Goal: Transaction & Acquisition: Subscribe to service/newsletter

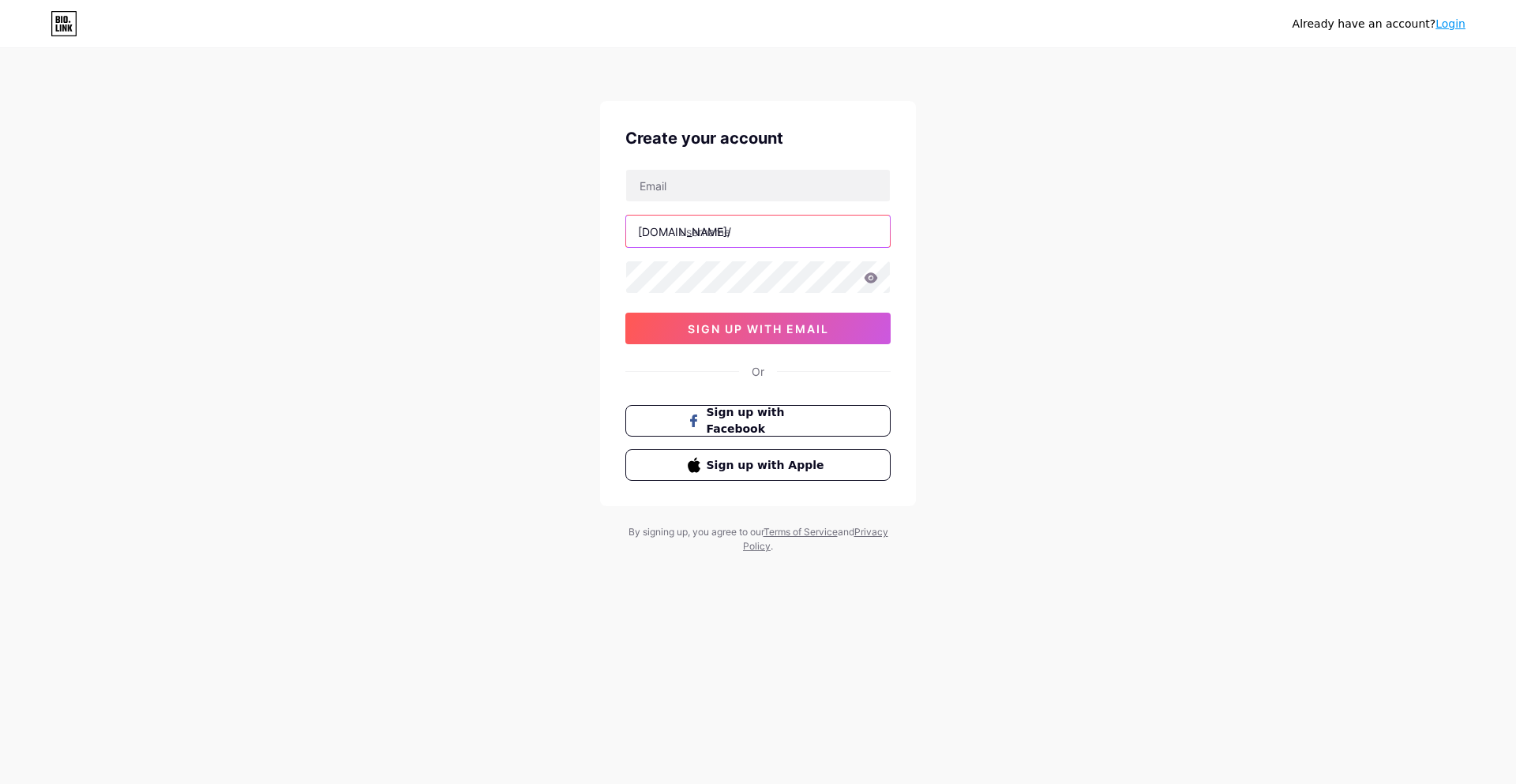
click at [729, 238] on input "text" at bounding box center [758, 231] width 264 height 32
click at [1456, 24] on link "Login" at bounding box center [1450, 24] width 30 height 13
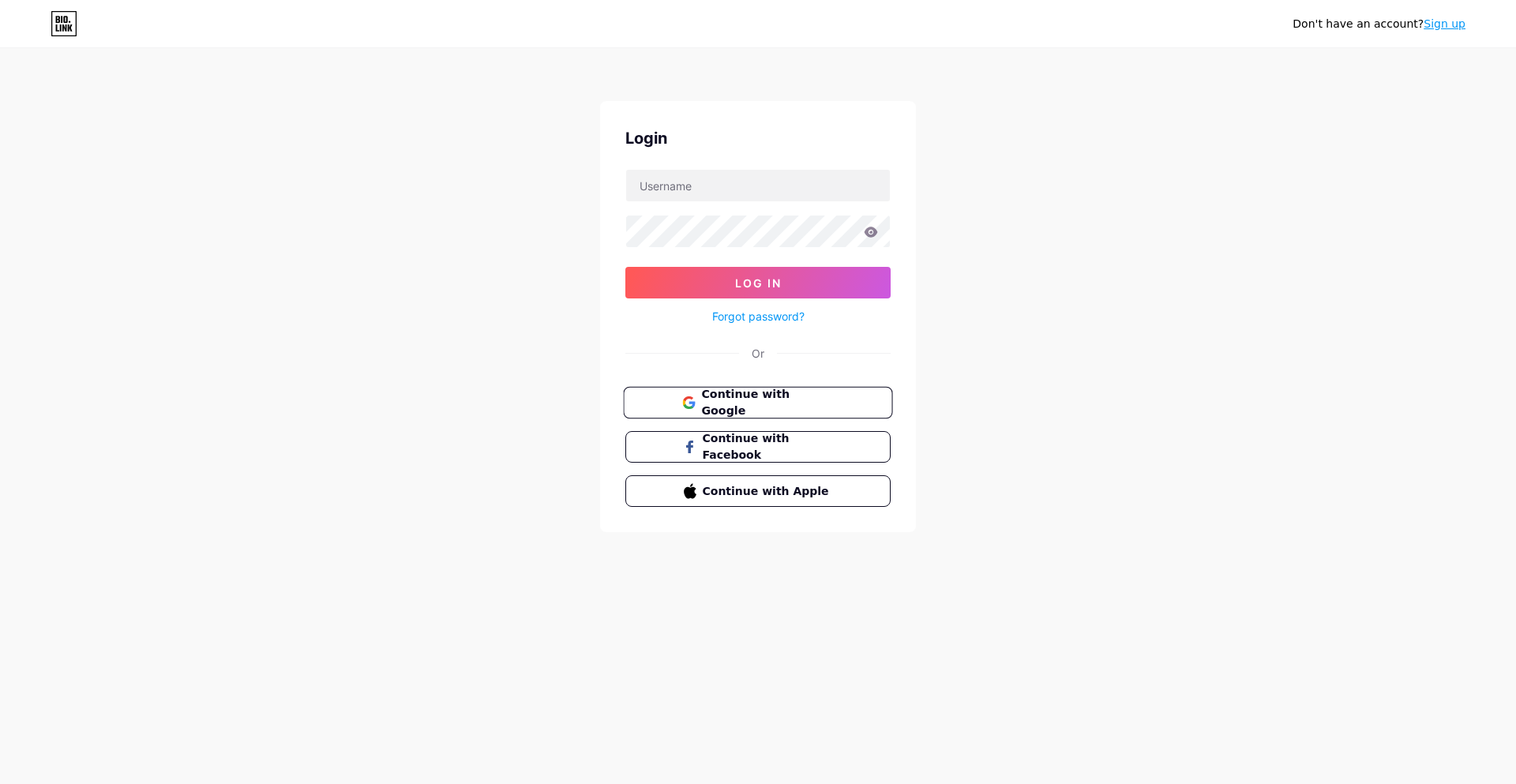
click at [817, 398] on span "Continue with Google" at bounding box center [767, 403] width 132 height 34
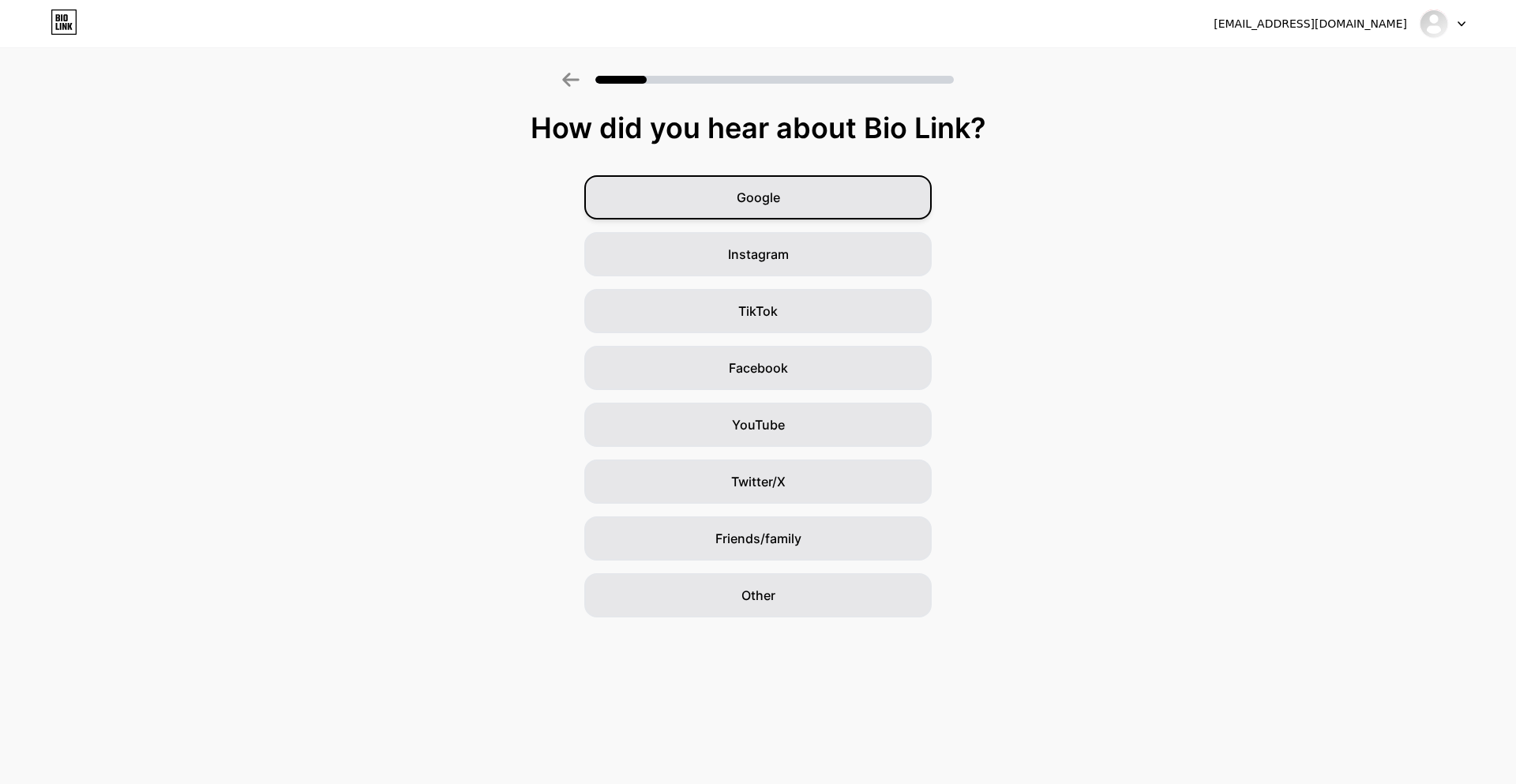
click at [785, 203] on div "Google" at bounding box center [758, 197] width 347 height 44
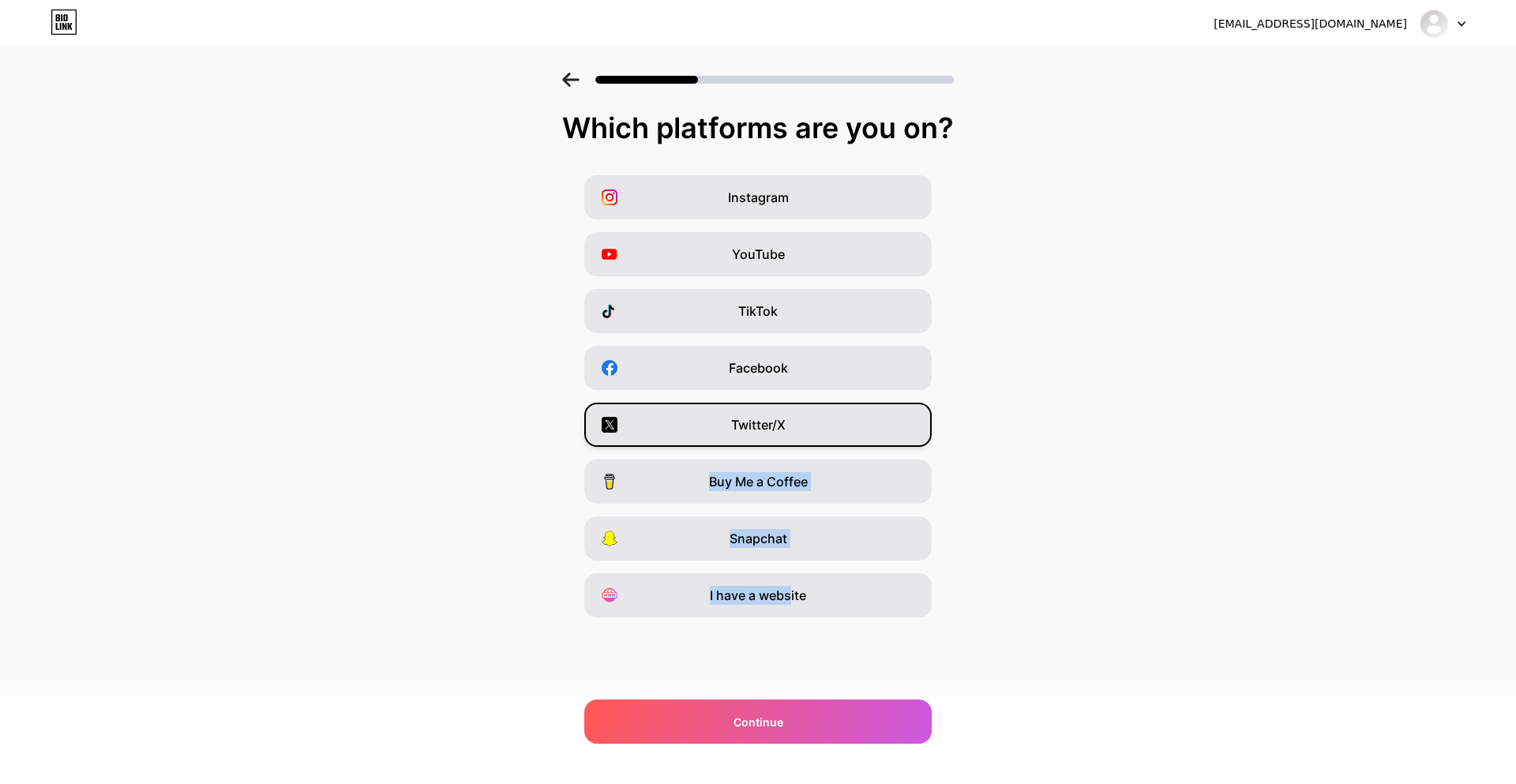
drag, startPoint x: 792, startPoint y: 594, endPoint x: 850, endPoint y: 415, distance: 188.2
click at [853, 403] on div "Instagram YouTube TikTok Facebook Twitter/X Buy Me a Coffee Snapchat I have a w…" at bounding box center [758, 395] width 1501 height 442
click at [849, 428] on div "Twitter/X" at bounding box center [758, 425] width 347 height 44
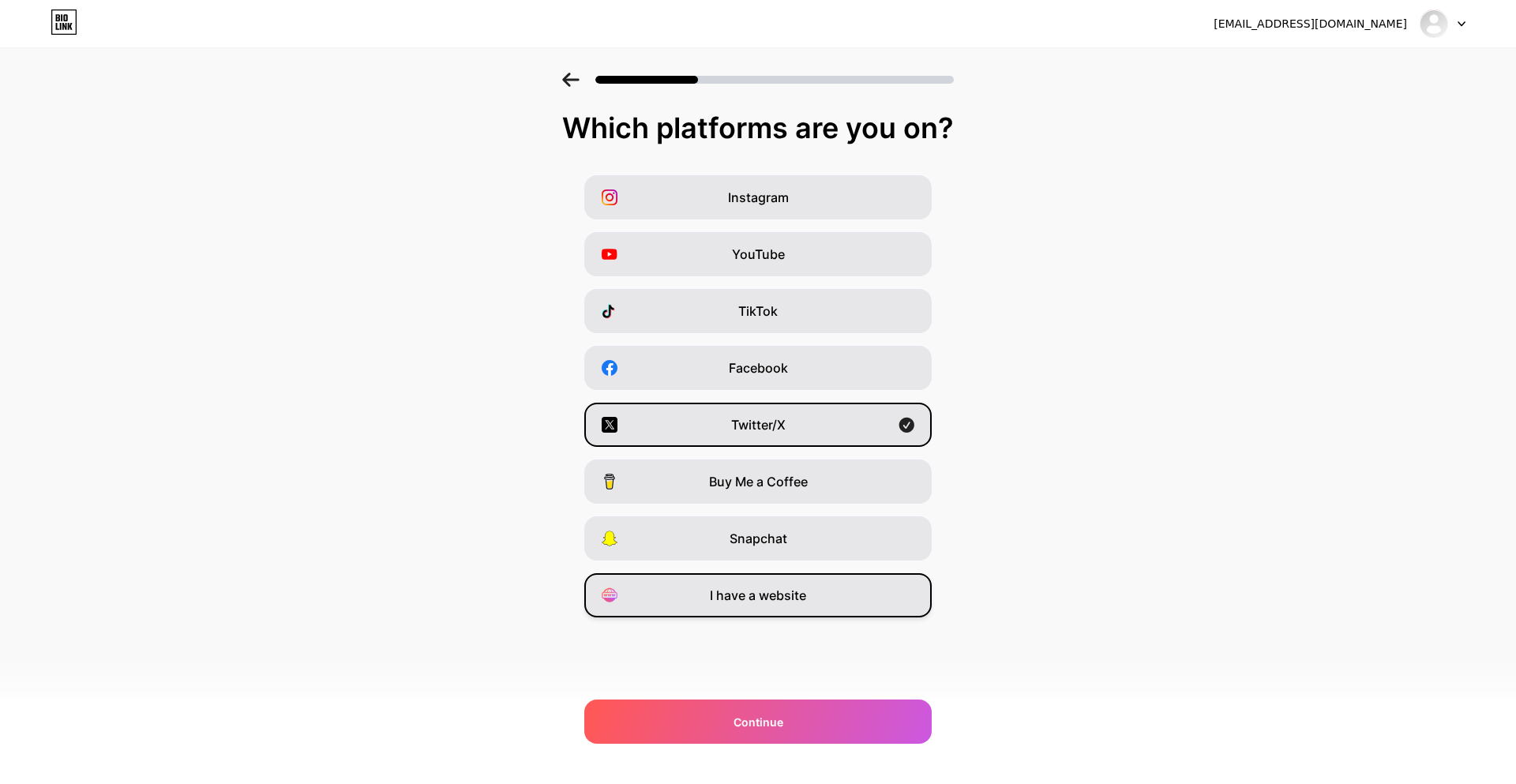
click at [817, 608] on div "I have a website" at bounding box center [758, 595] width 347 height 44
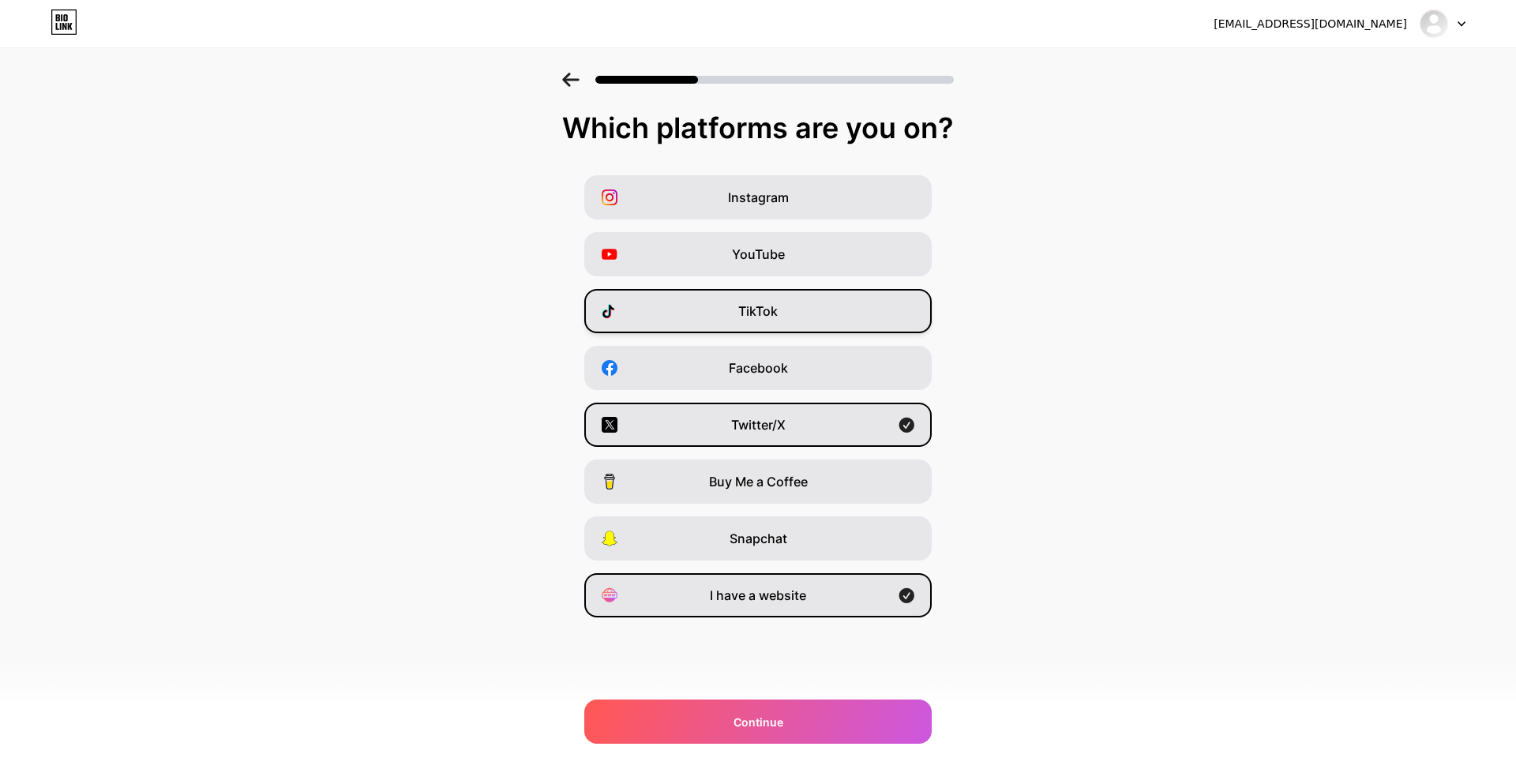
click at [789, 327] on div "TikTok" at bounding box center [758, 311] width 347 height 44
click at [784, 254] on span "YouTube" at bounding box center [758, 254] width 53 height 19
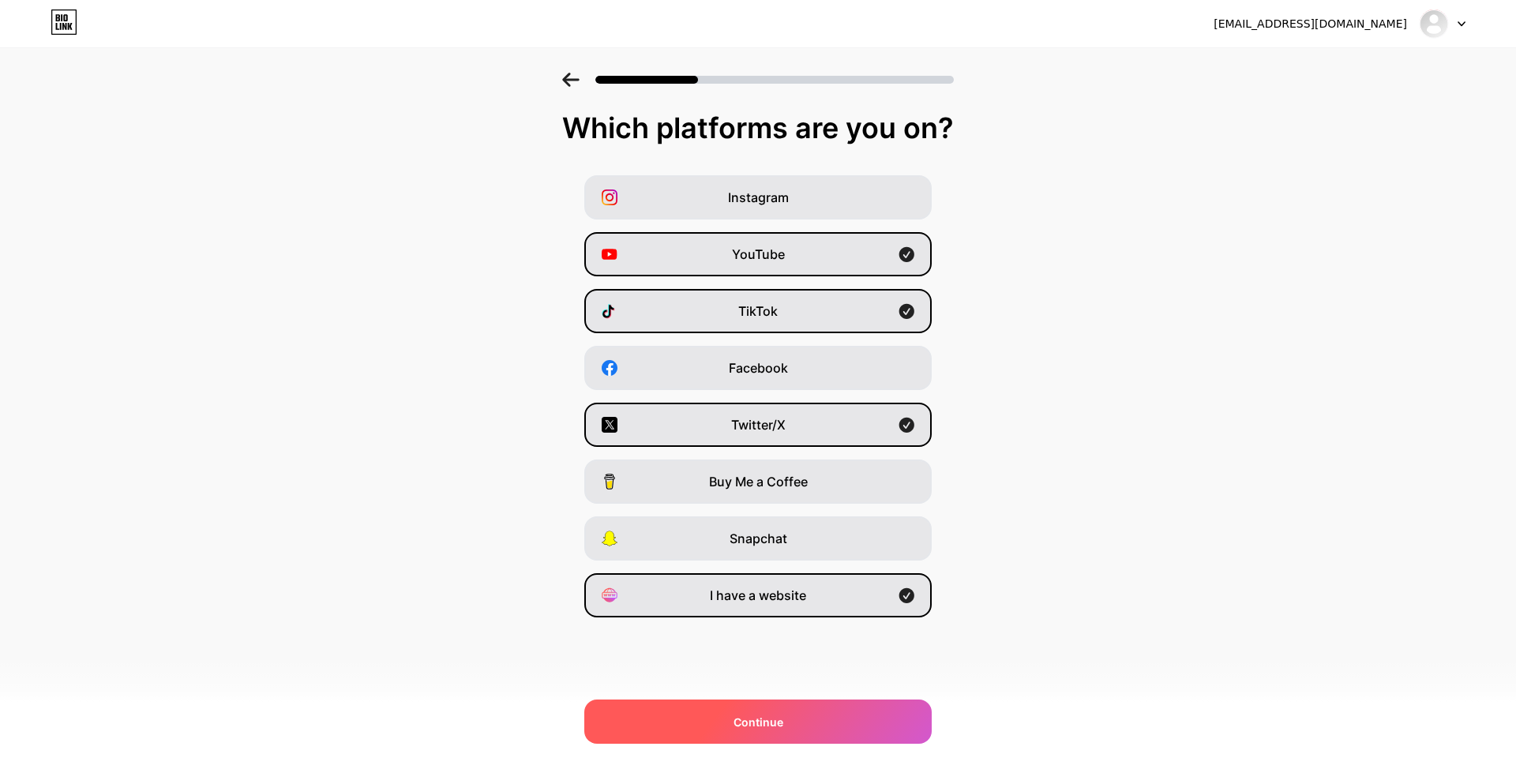
click at [774, 713] on span "Continue" at bounding box center [758, 721] width 50 height 16
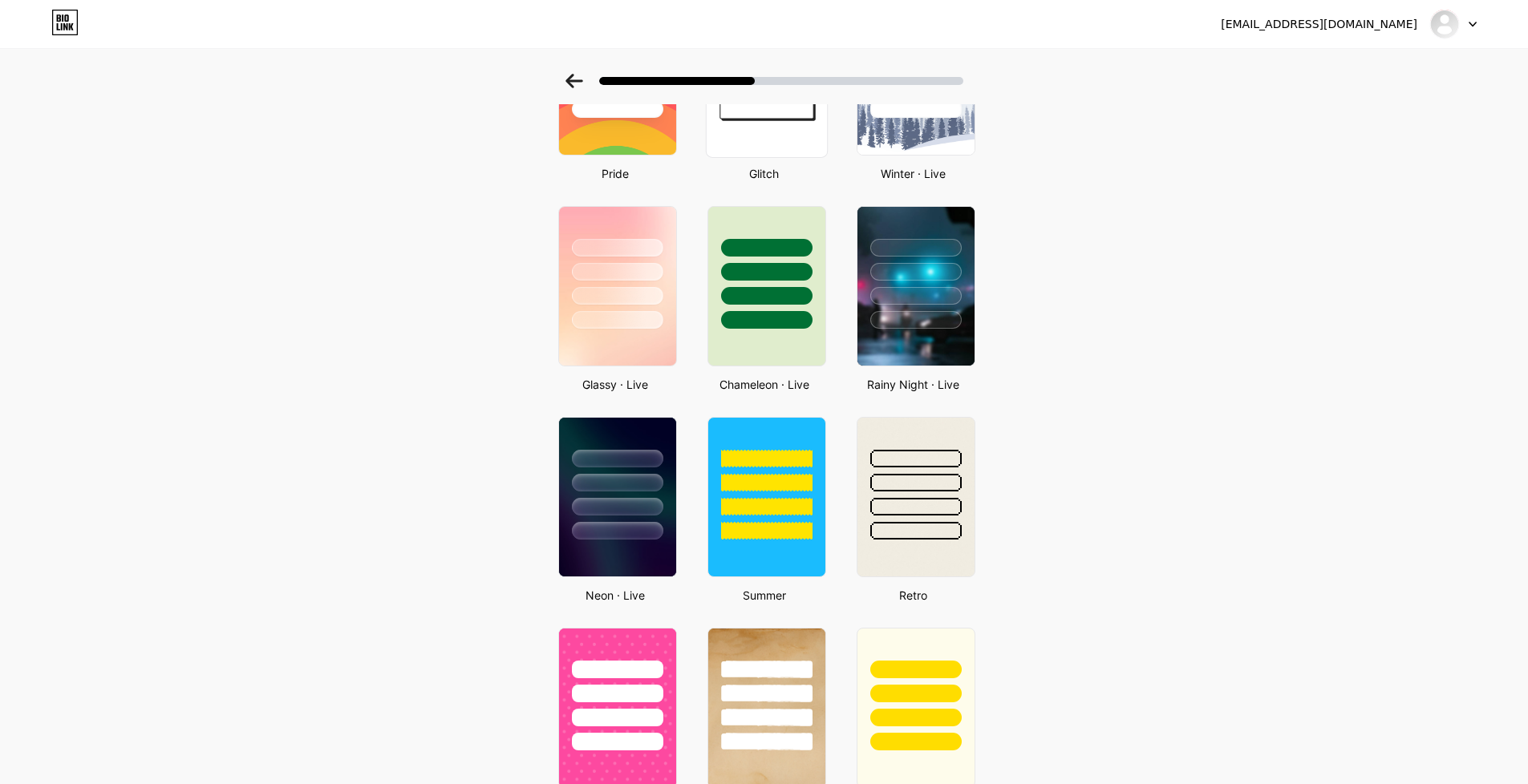
scroll to position [481, 0]
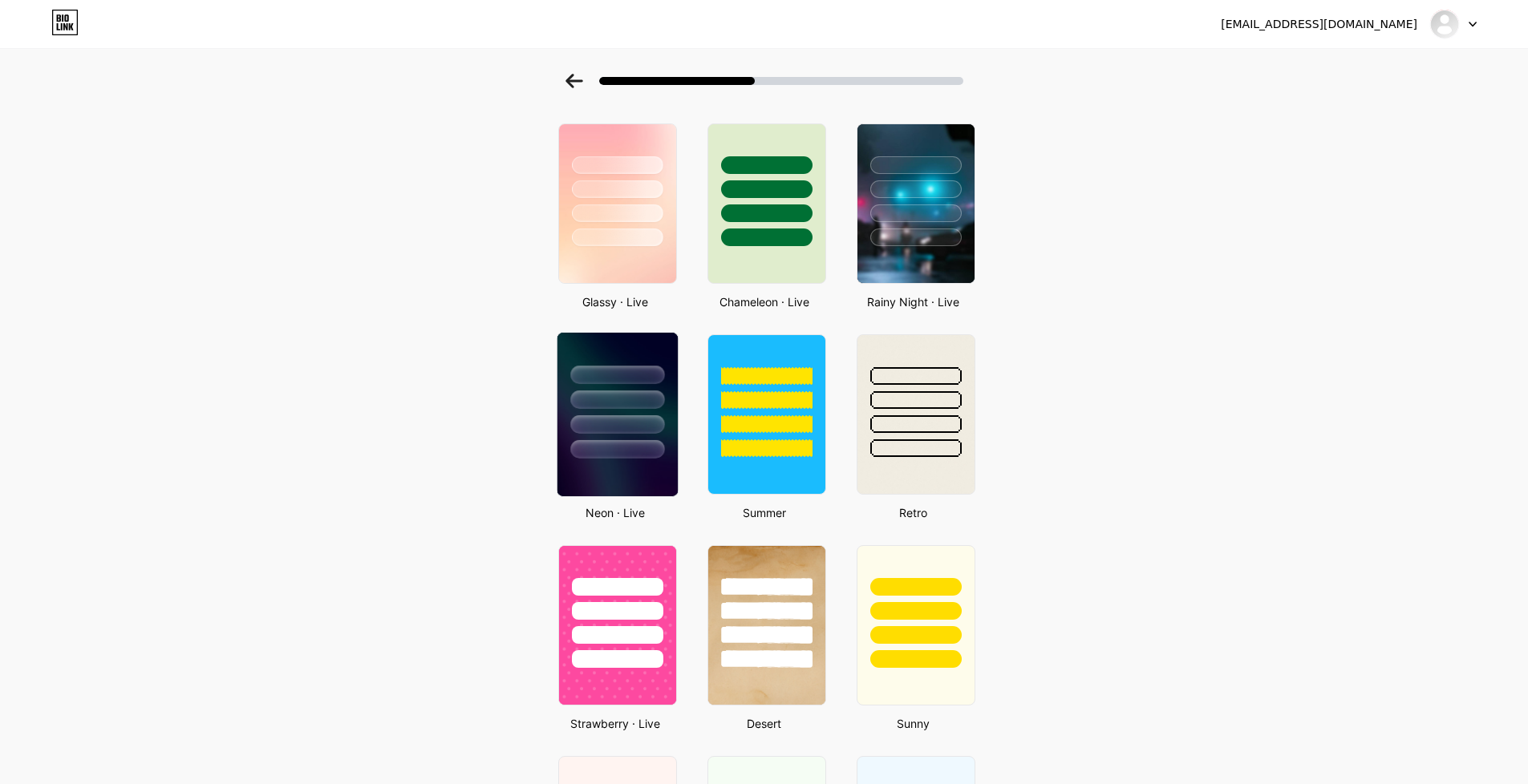
click at [647, 451] on div at bounding box center [617, 449] width 94 height 18
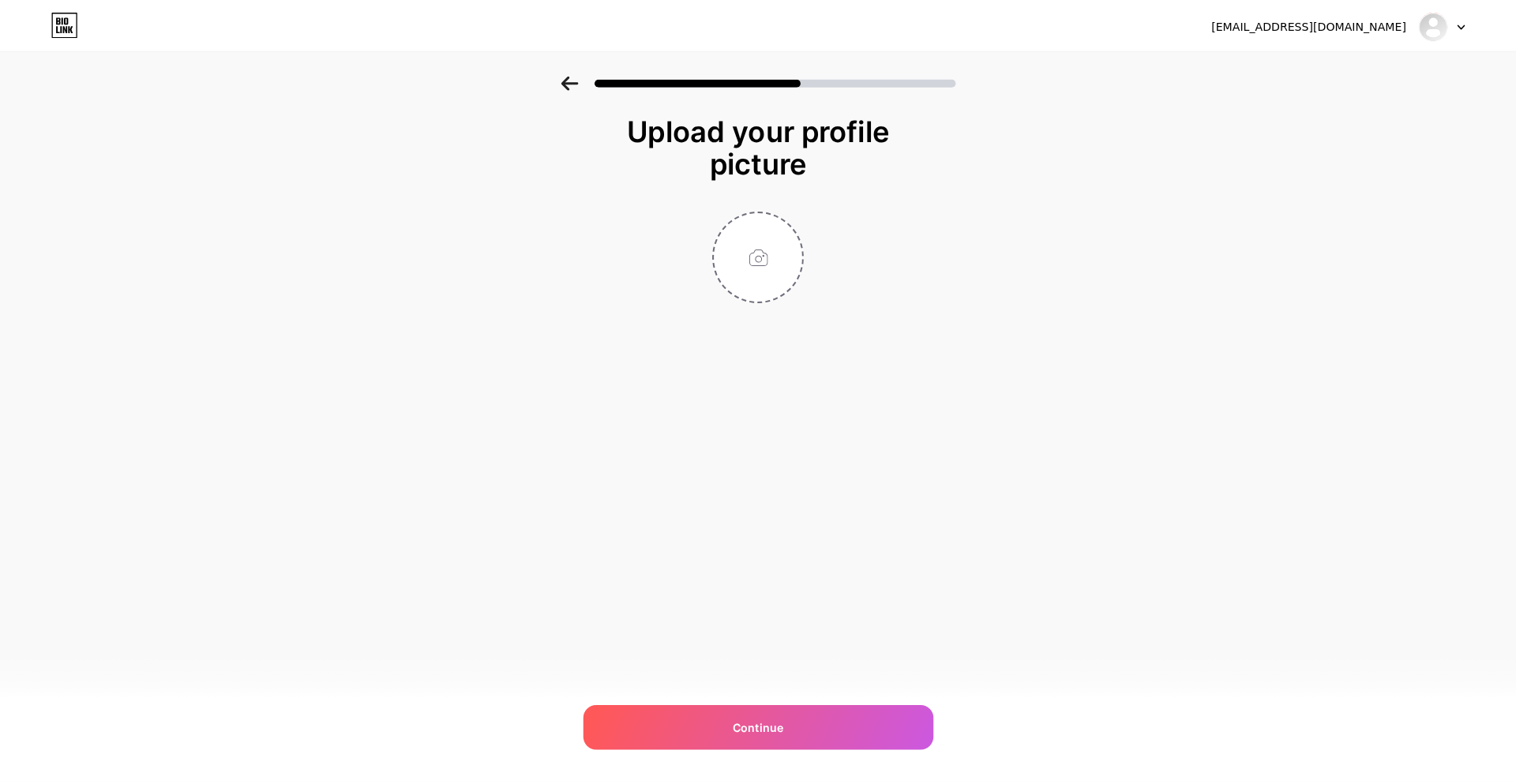
scroll to position [0, 0]
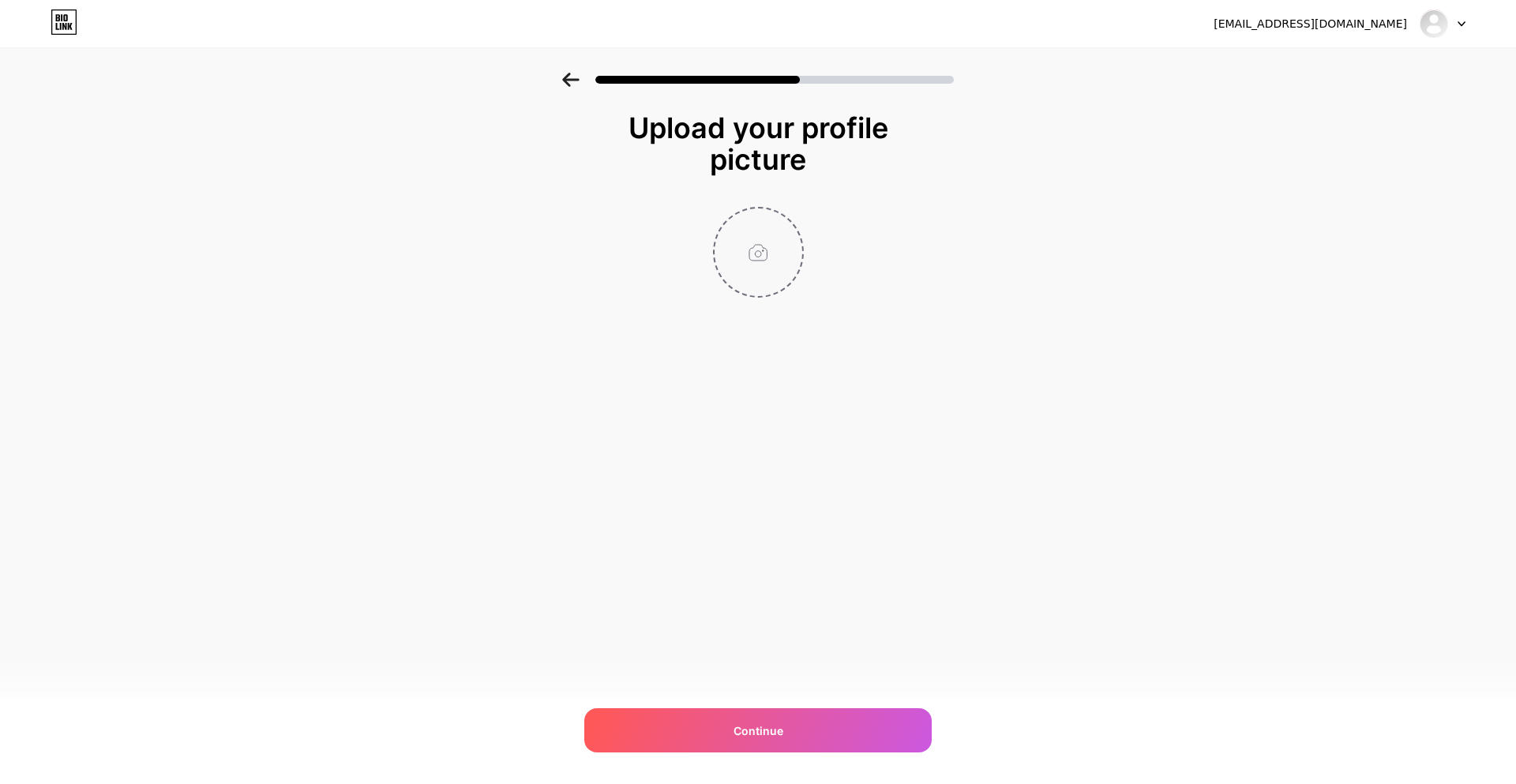
click at [759, 279] on input "file" at bounding box center [758, 252] width 88 height 88
type input "C:\fakepath\0xAwzy_glyph.png"
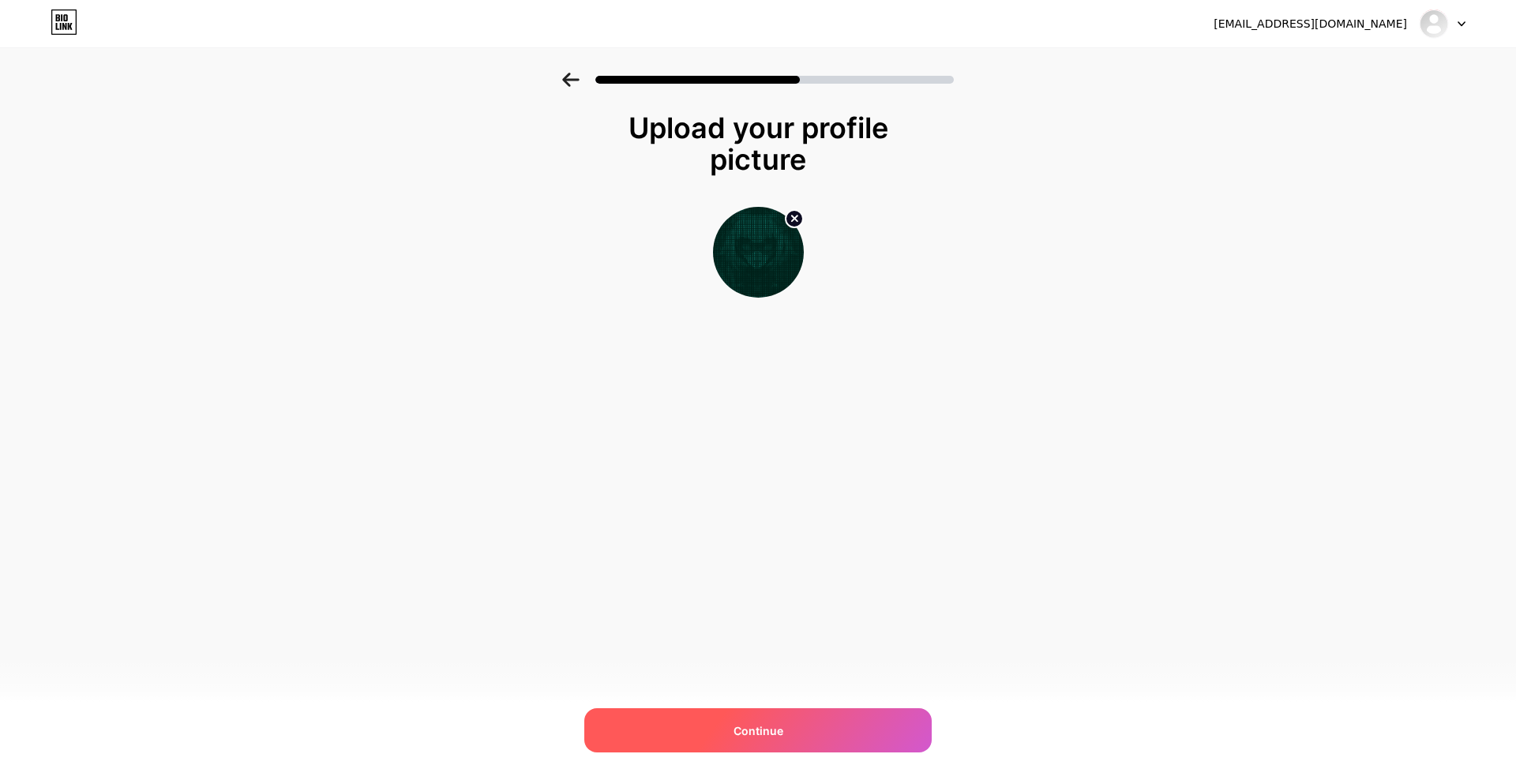
click at [777, 738] on span "Continue" at bounding box center [758, 730] width 50 height 16
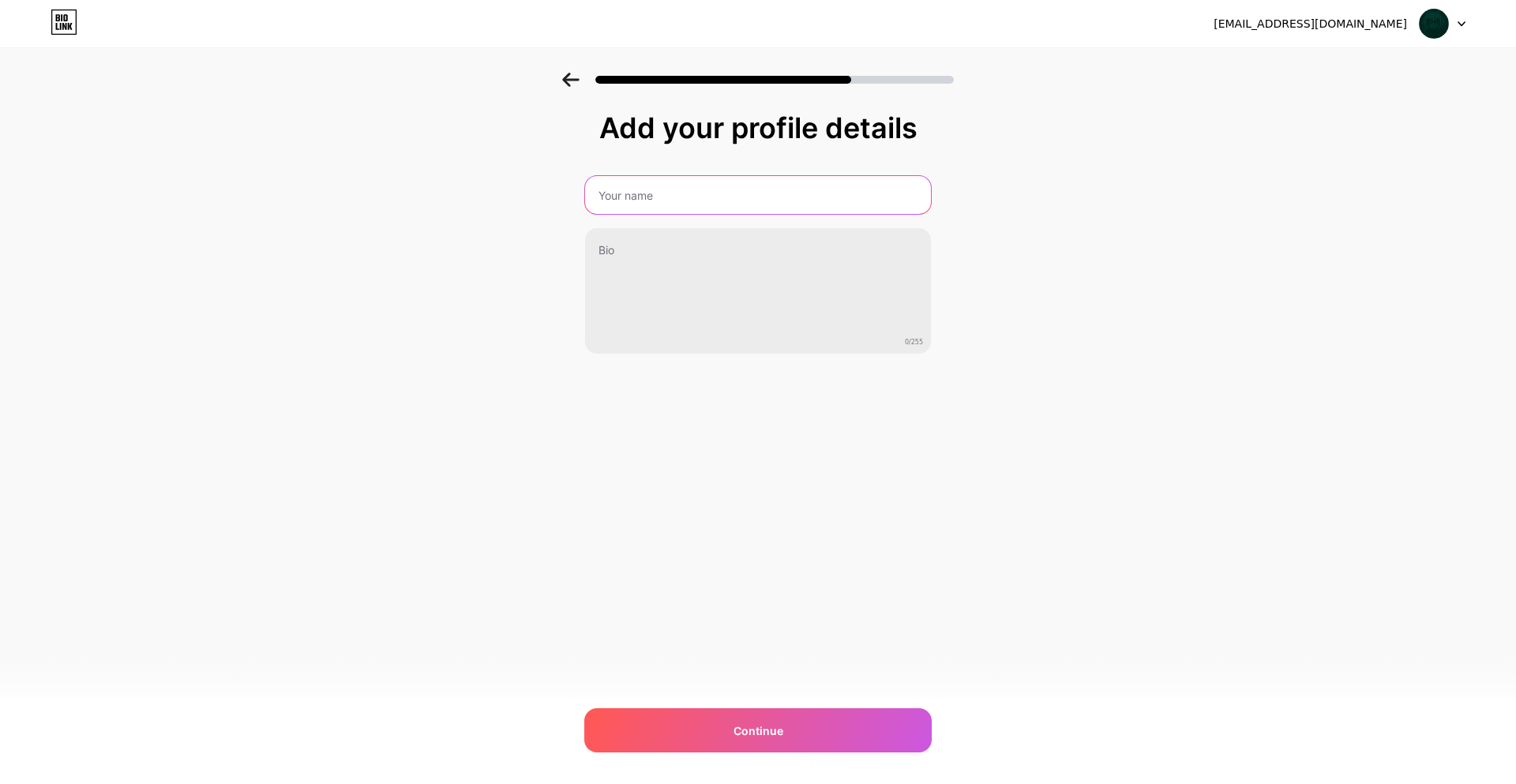
click at [706, 211] on input "text" at bounding box center [758, 194] width 346 height 38
type input "Alpha"
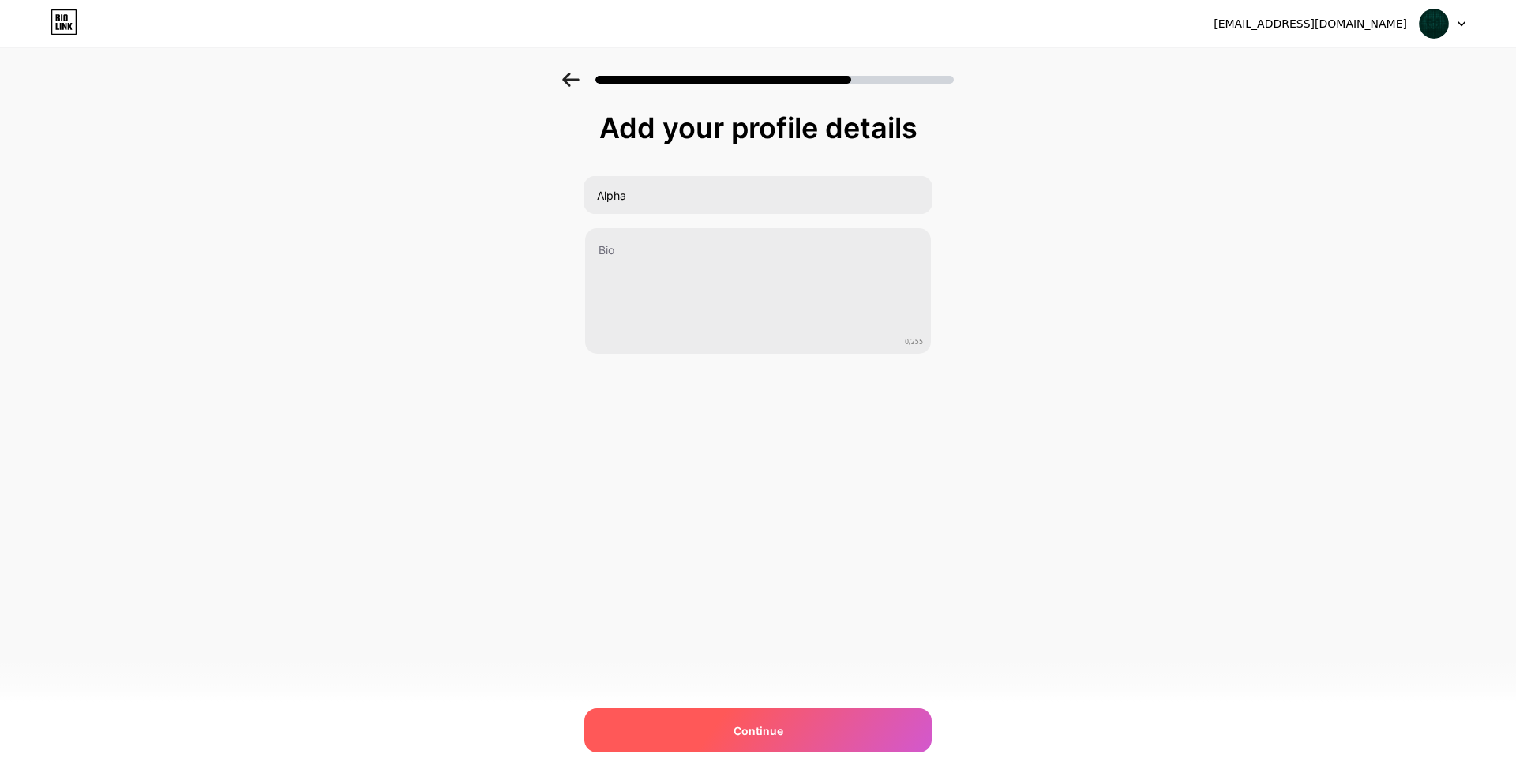
click at [774, 723] on span "Continue" at bounding box center [758, 730] width 50 height 16
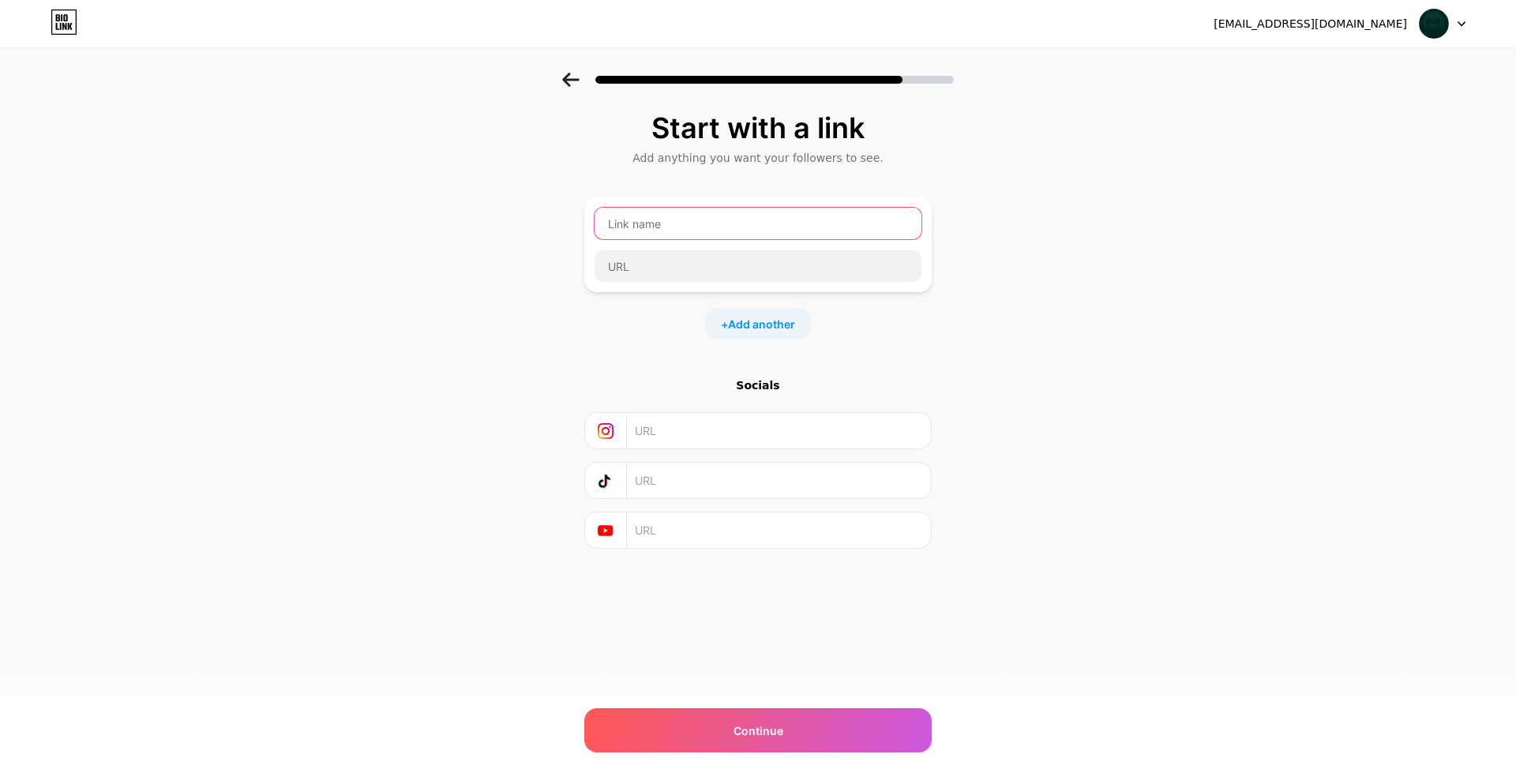
click at [709, 209] on input "text" at bounding box center [758, 223] width 327 height 32
click at [658, 240] on div at bounding box center [758, 244] width 329 height 76
click at [651, 234] on input "text" at bounding box center [758, 223] width 327 height 32
type input "Alphaque"
click at [752, 245] on div "Alphaque" at bounding box center [758, 244] width 329 height 76
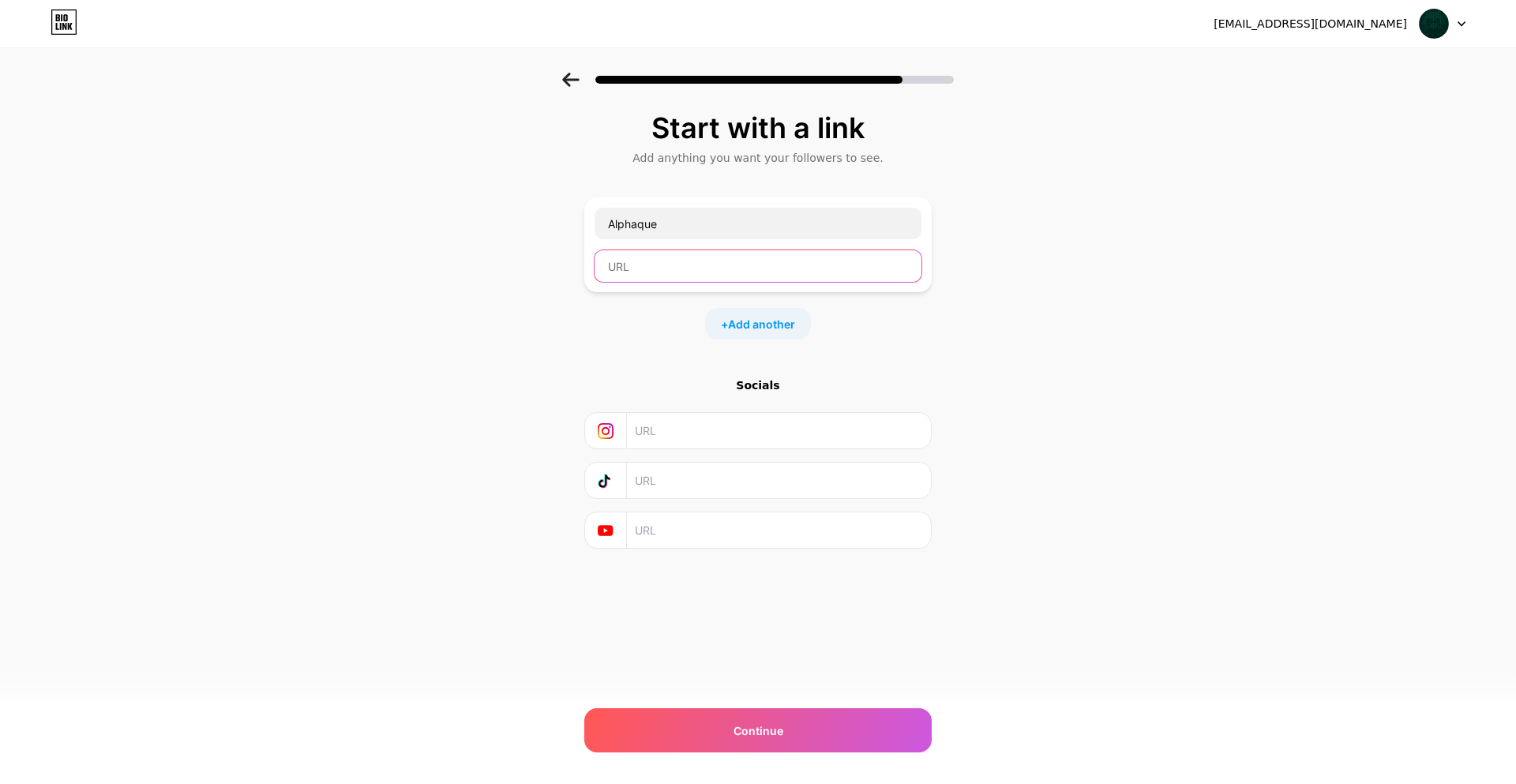
click at [749, 254] on input "text" at bounding box center [758, 266] width 327 height 32
paste input "[URL][DOMAIN_NAME]"
type input "[URL][DOMAIN_NAME]"
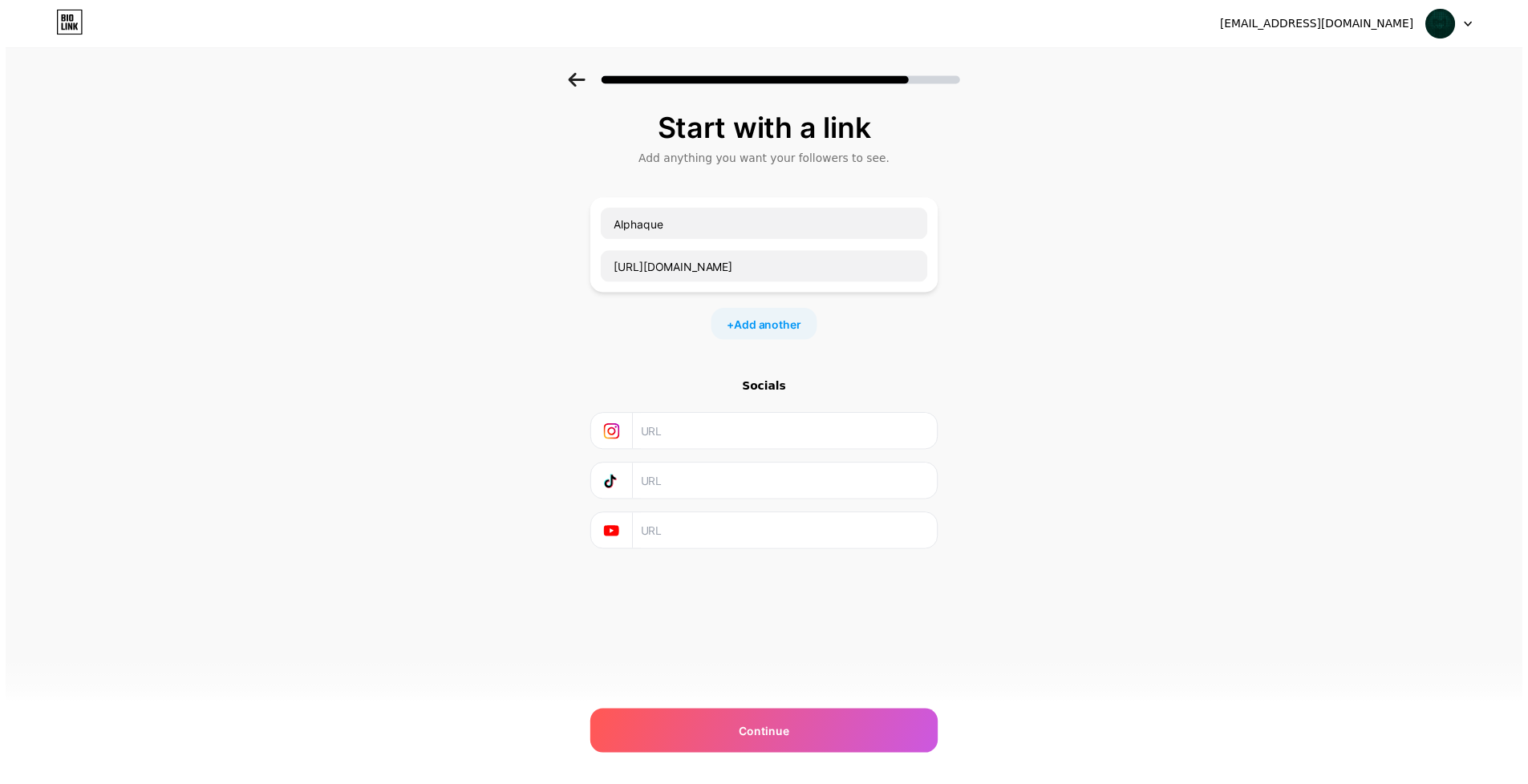
scroll to position [0, 0]
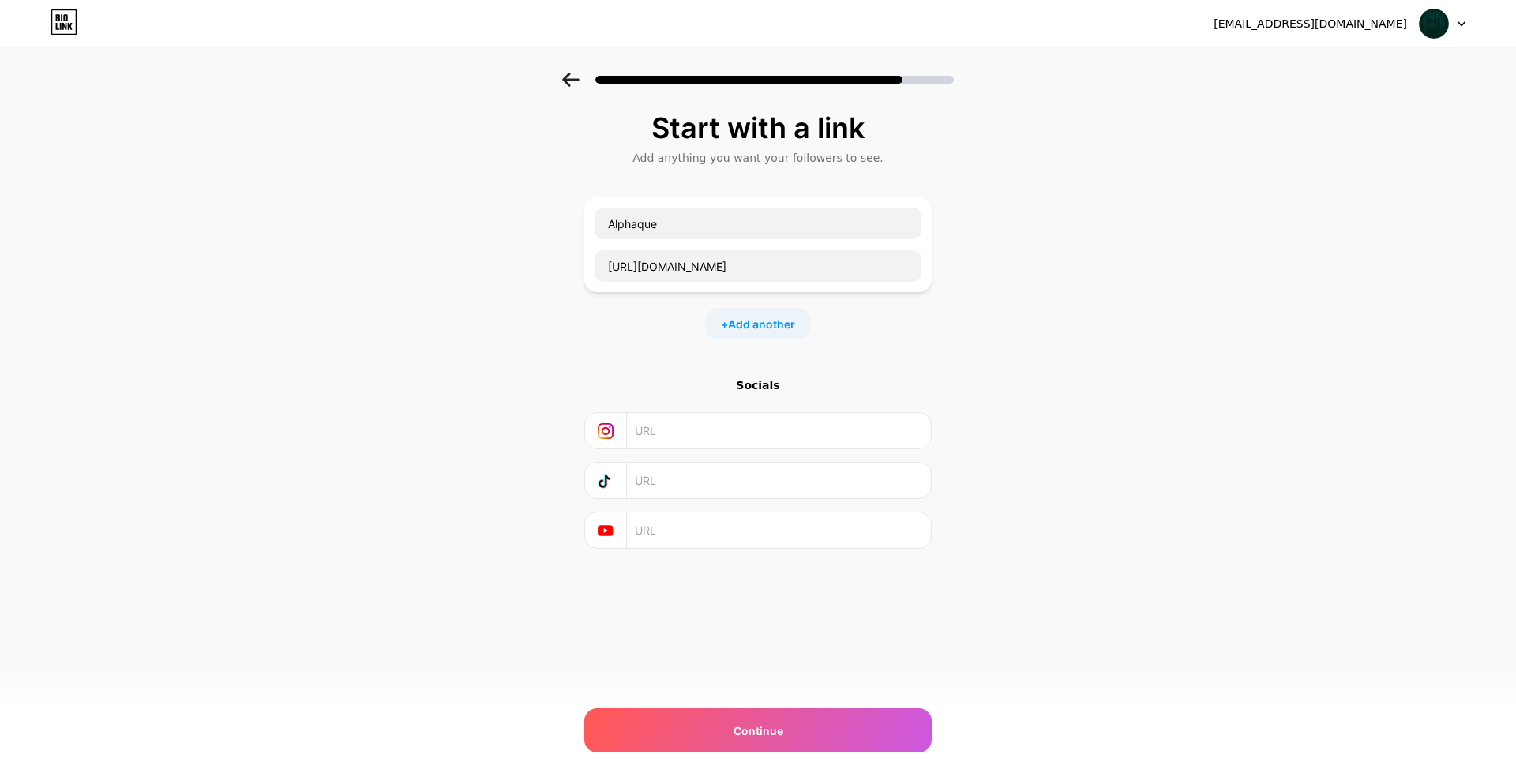
click at [1026, 377] on div "Start with a link Add anything you want your followers to see. Alphaque [URL][D…" at bounding box center [758, 350] width 1516 height 555
click at [782, 321] on span "Add another" at bounding box center [762, 324] width 67 height 16
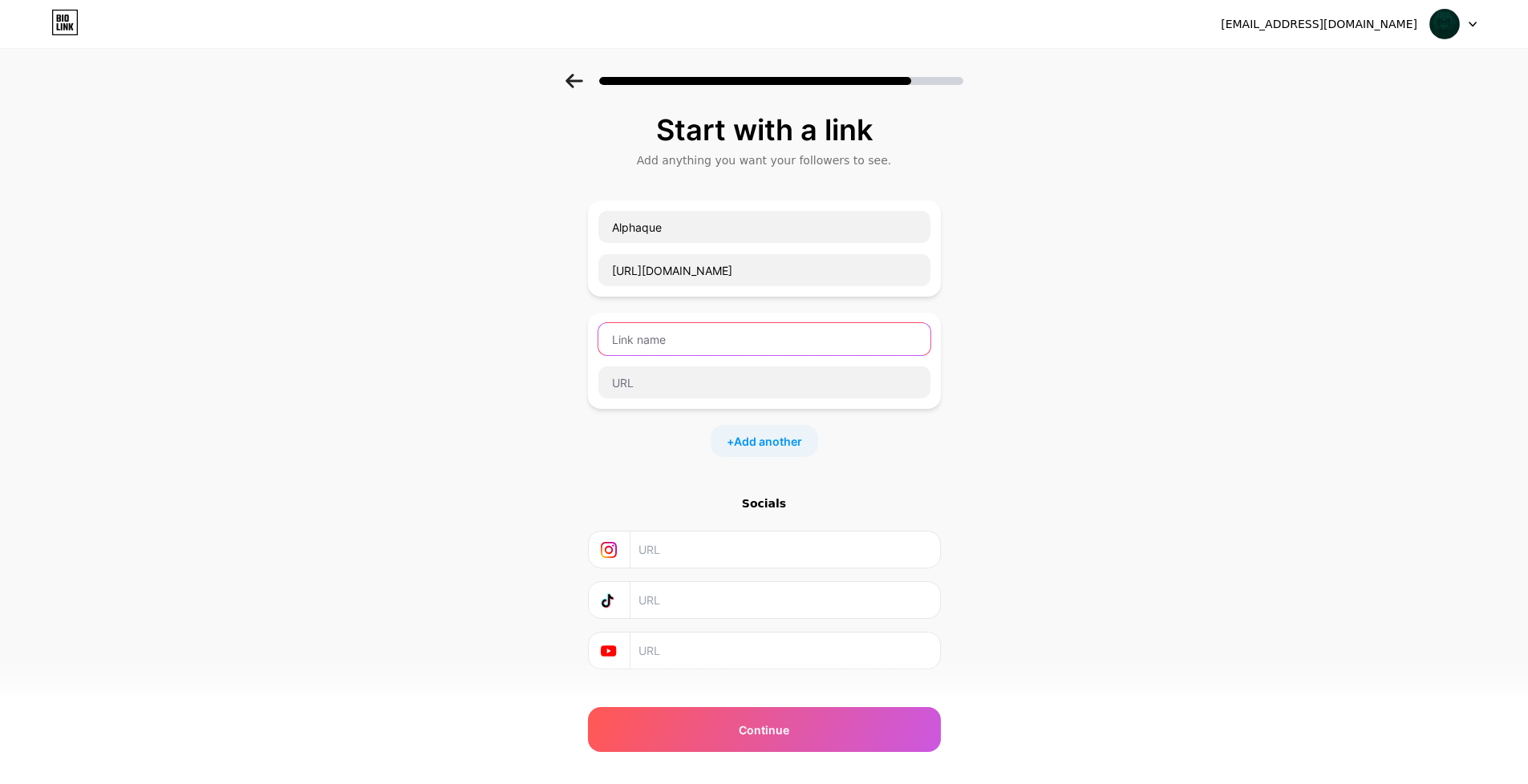
click at [726, 328] on input "text" at bounding box center [764, 339] width 332 height 32
click at [657, 330] on input "text" at bounding box center [764, 339] width 332 height 32
type input "GE Airdrop"
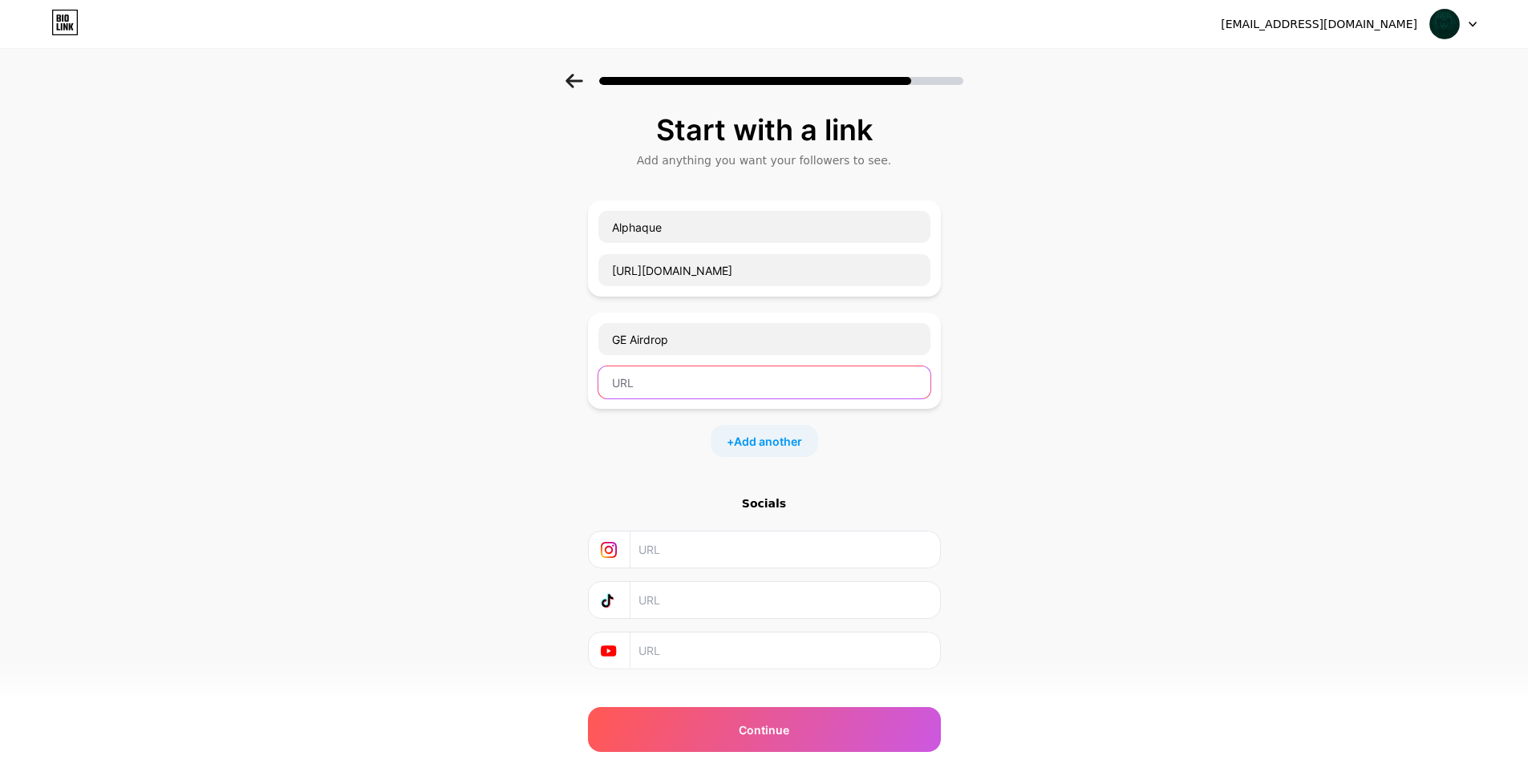
click at [745, 376] on input "text" at bounding box center [764, 382] width 332 height 32
paste input "[URL][DOMAIN_NAME]"
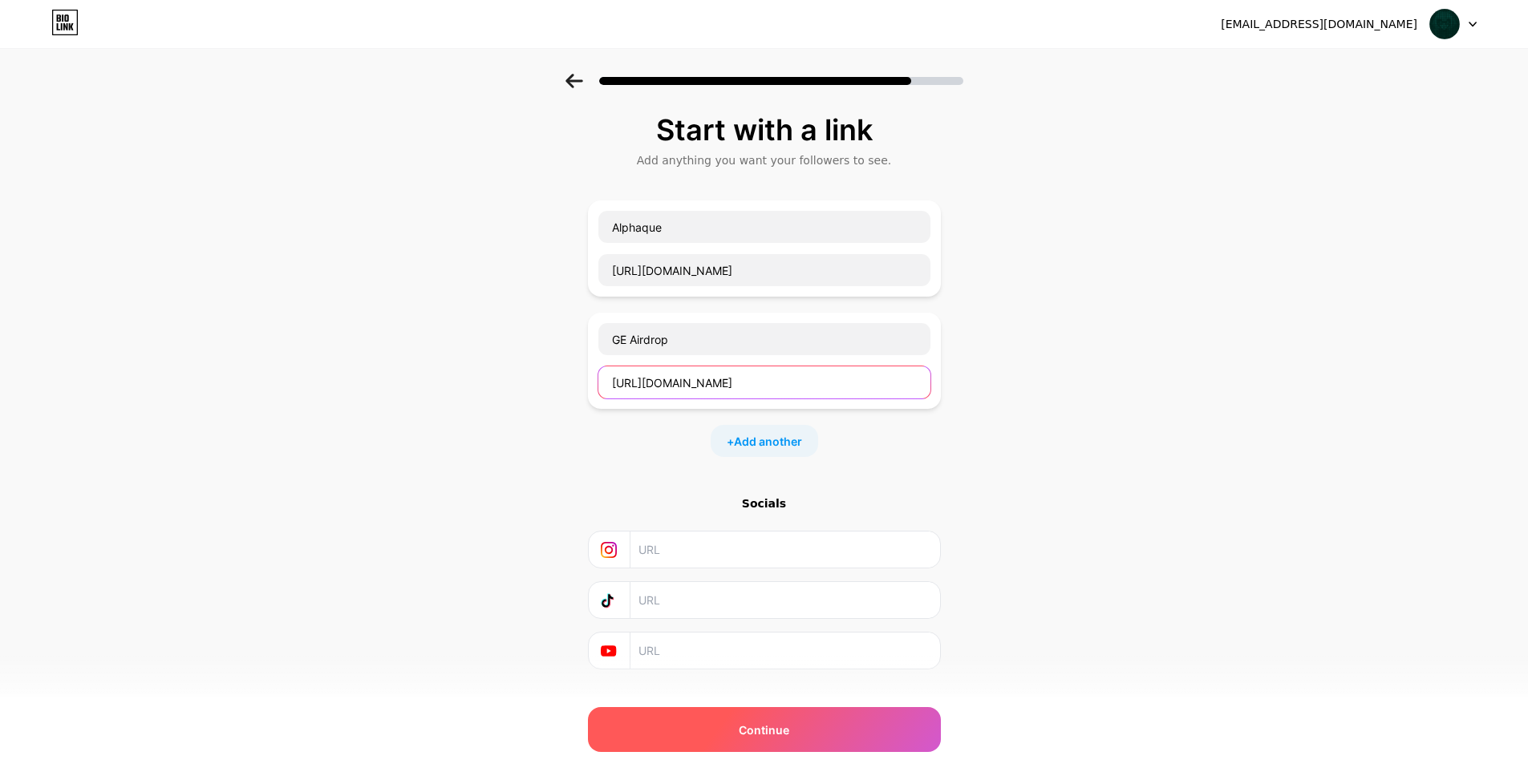
type input "[URL][DOMAIN_NAME]"
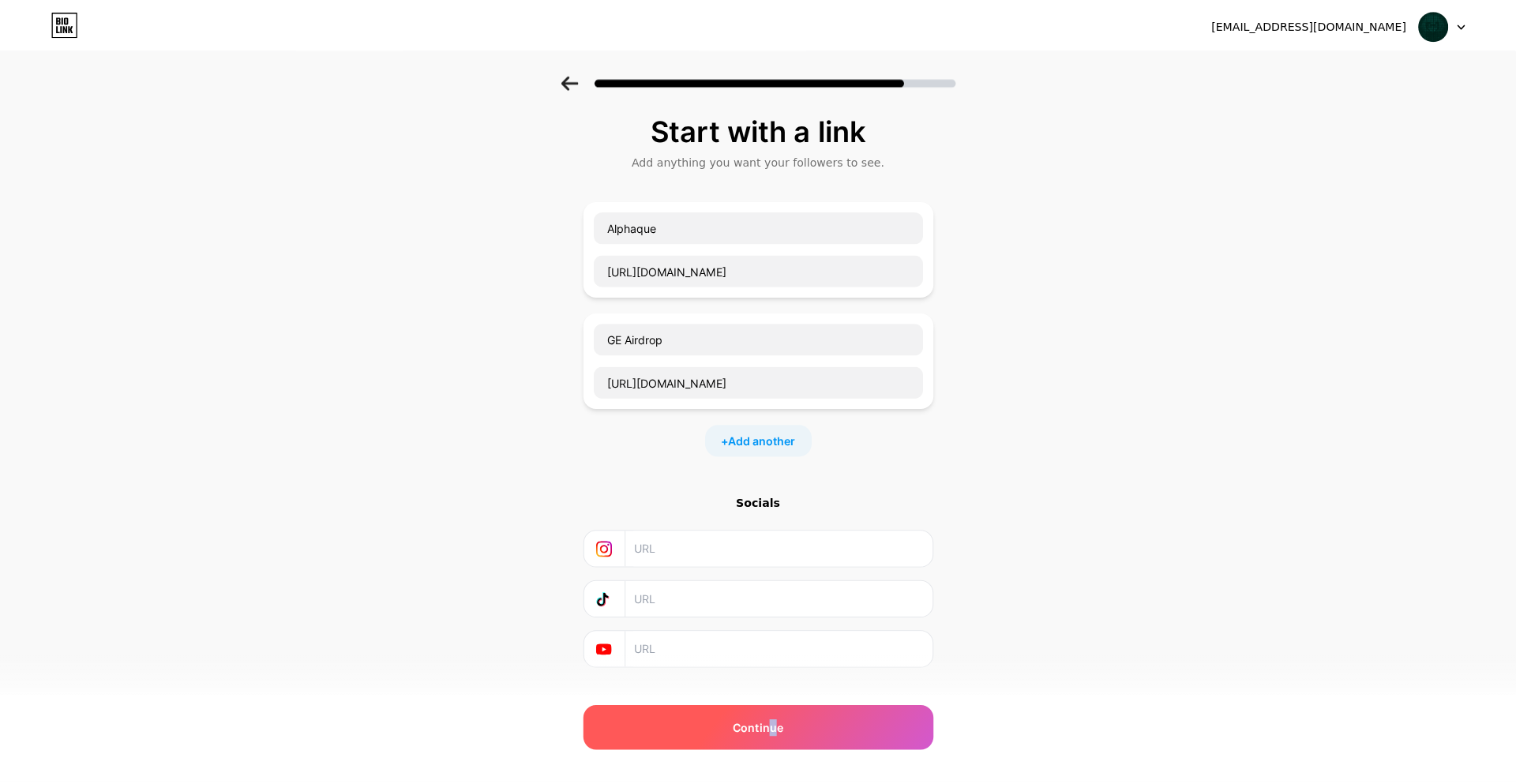
scroll to position [0, 0]
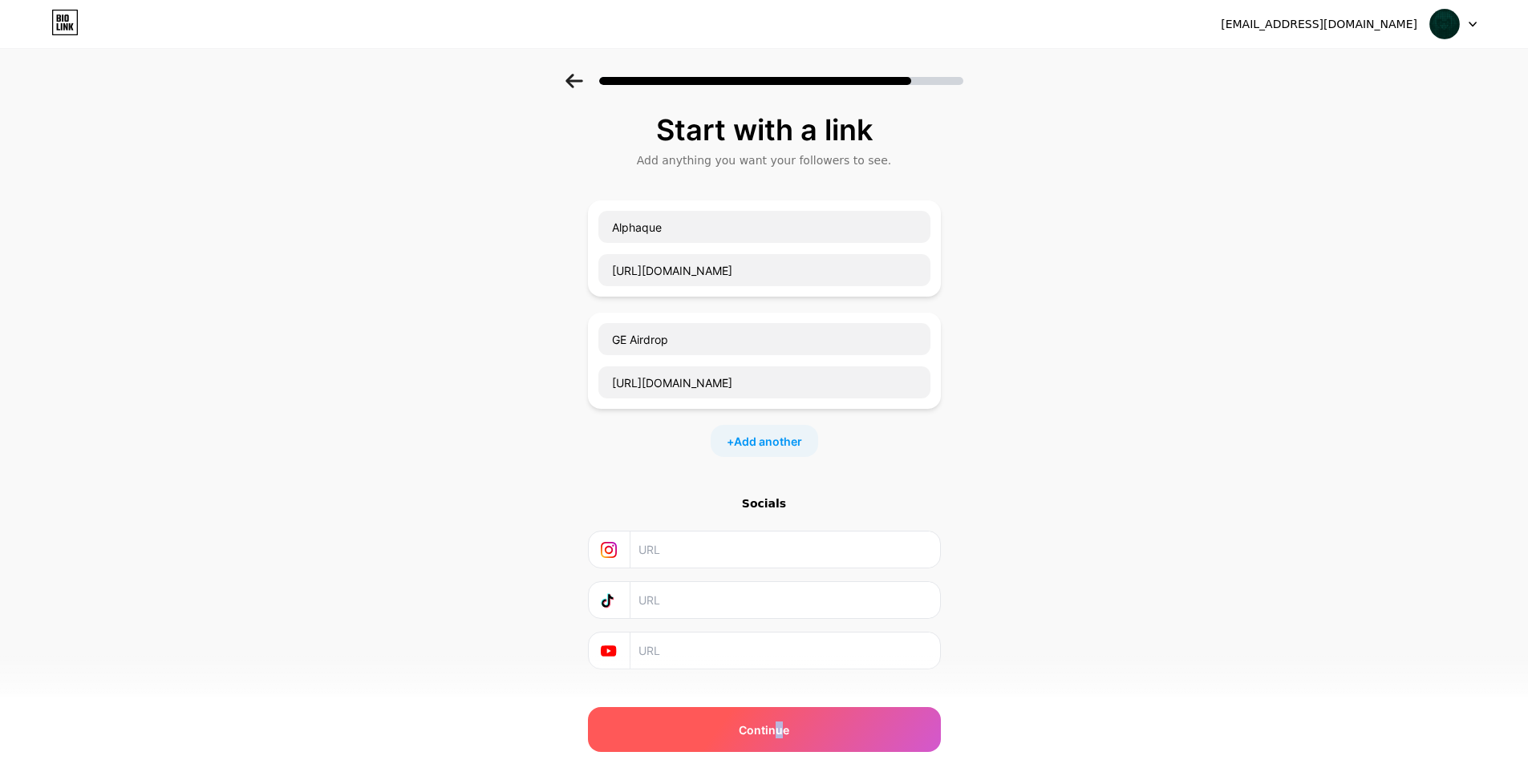
click at [785, 724] on span "Continue" at bounding box center [764, 729] width 50 height 17
click at [788, 733] on span "Continue" at bounding box center [764, 729] width 50 height 17
click at [1110, 616] on div "Start with a link Add anything you want your followers to see. Alphaque [URL][D…" at bounding box center [764, 411] width 1528 height 676
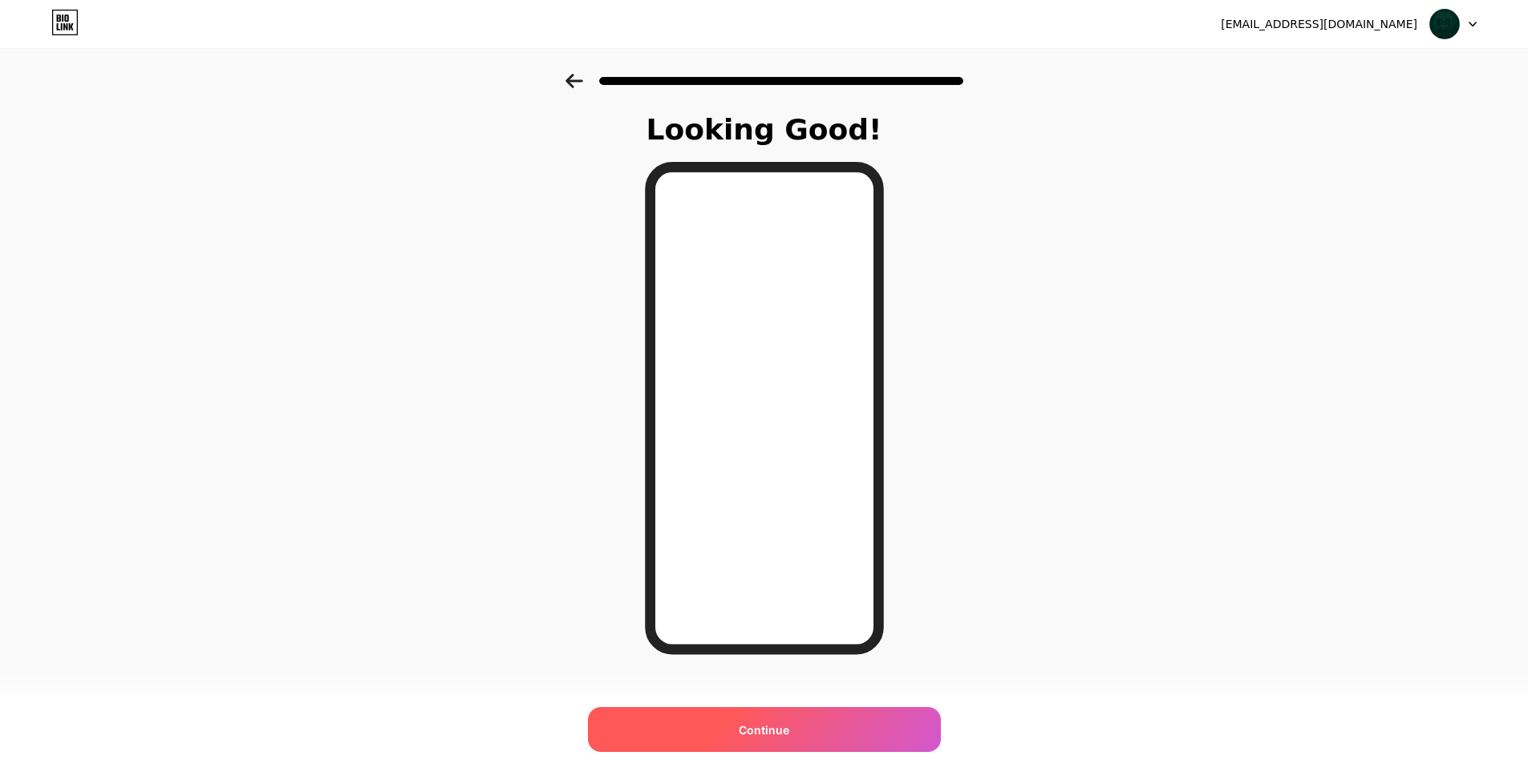
click at [789, 721] on span "Continue" at bounding box center [764, 729] width 50 height 17
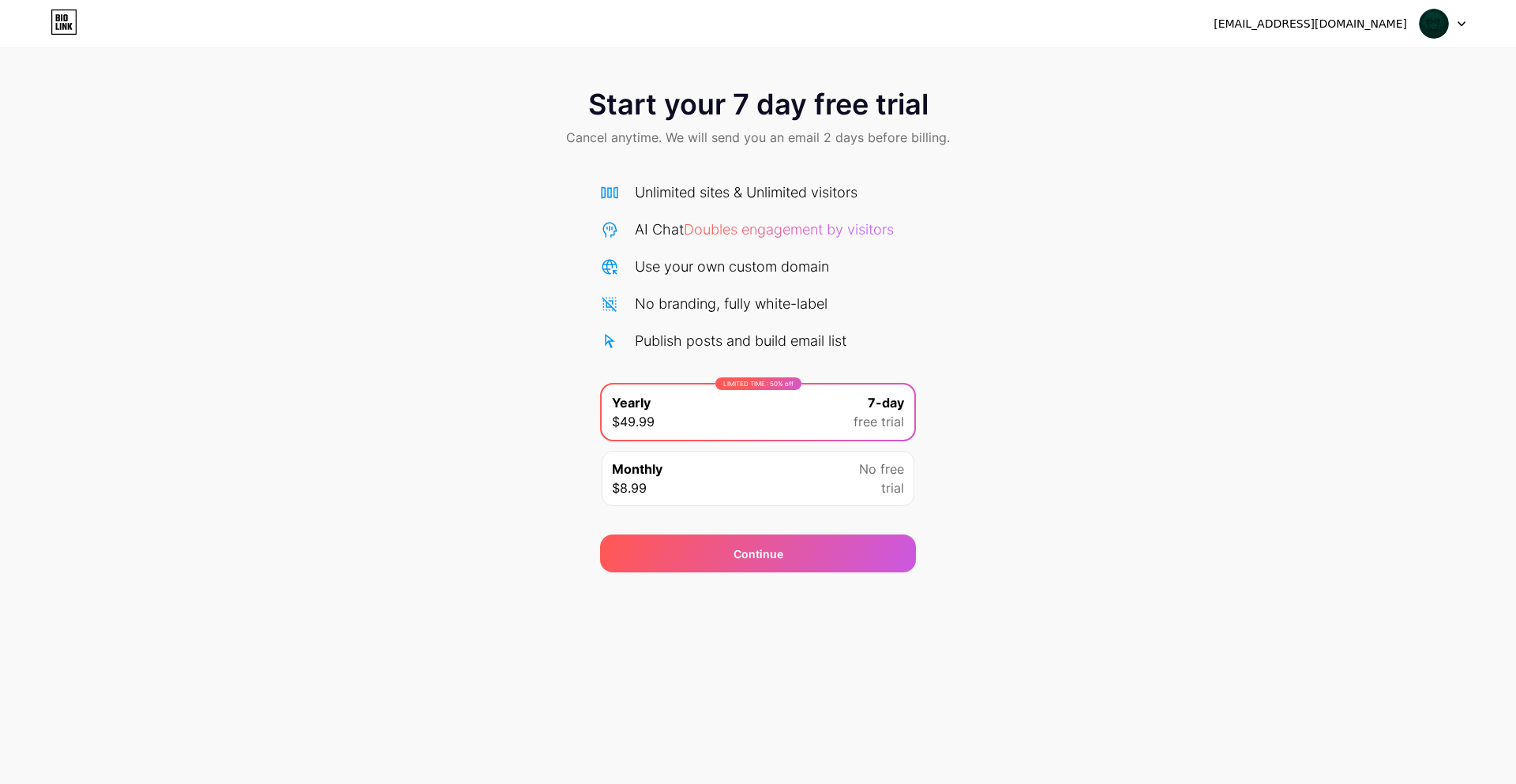
click at [1445, 26] on img at bounding box center [1434, 24] width 30 height 30
click at [898, 376] on div "Unlimited sites & Unlimited visitors AI Chat Doubles engagement by visitors Use…" at bounding box center [758, 348] width 316 height 333
click at [755, 473] on div "Monthly $8.99 No free trial" at bounding box center [758, 478] width 312 height 55
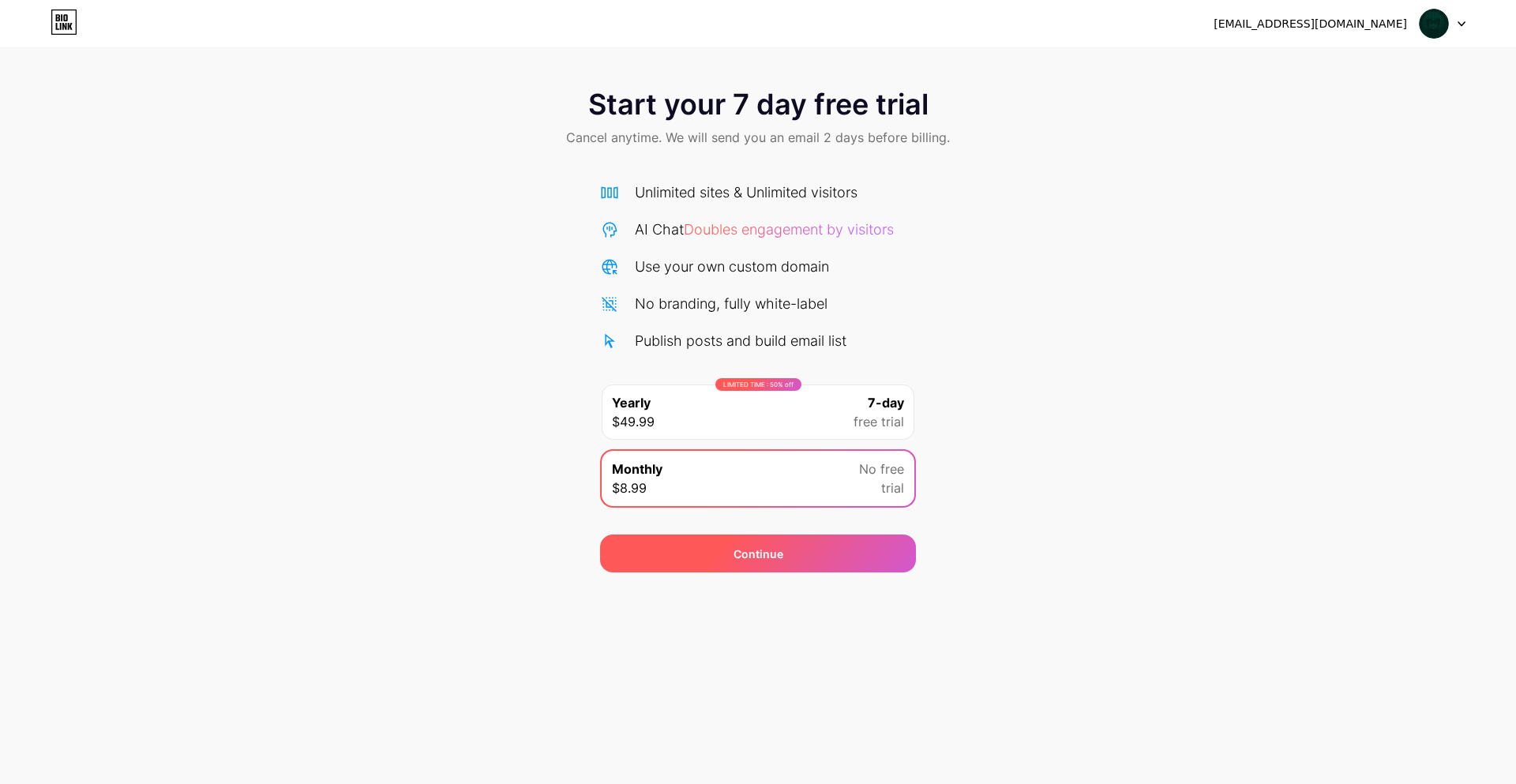
click at [762, 549] on div "Continue" at bounding box center [758, 554] width 50 height 16
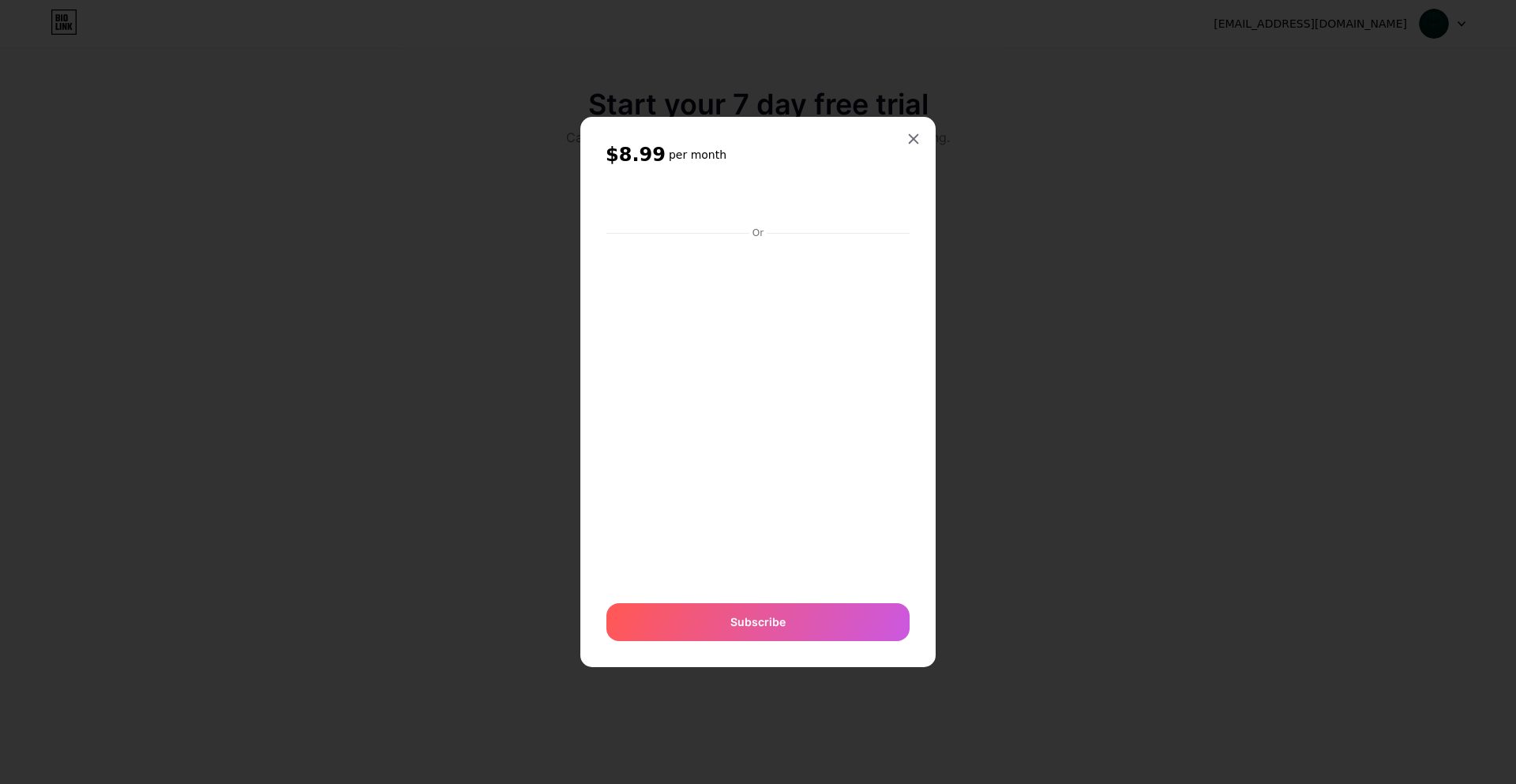
drag, startPoint x: 919, startPoint y: 139, endPoint x: 1020, endPoint y: 575, distance: 447.5
click at [1043, 573] on div "$8.99 per month Or Subscribe" at bounding box center [758, 392] width 1516 height 784
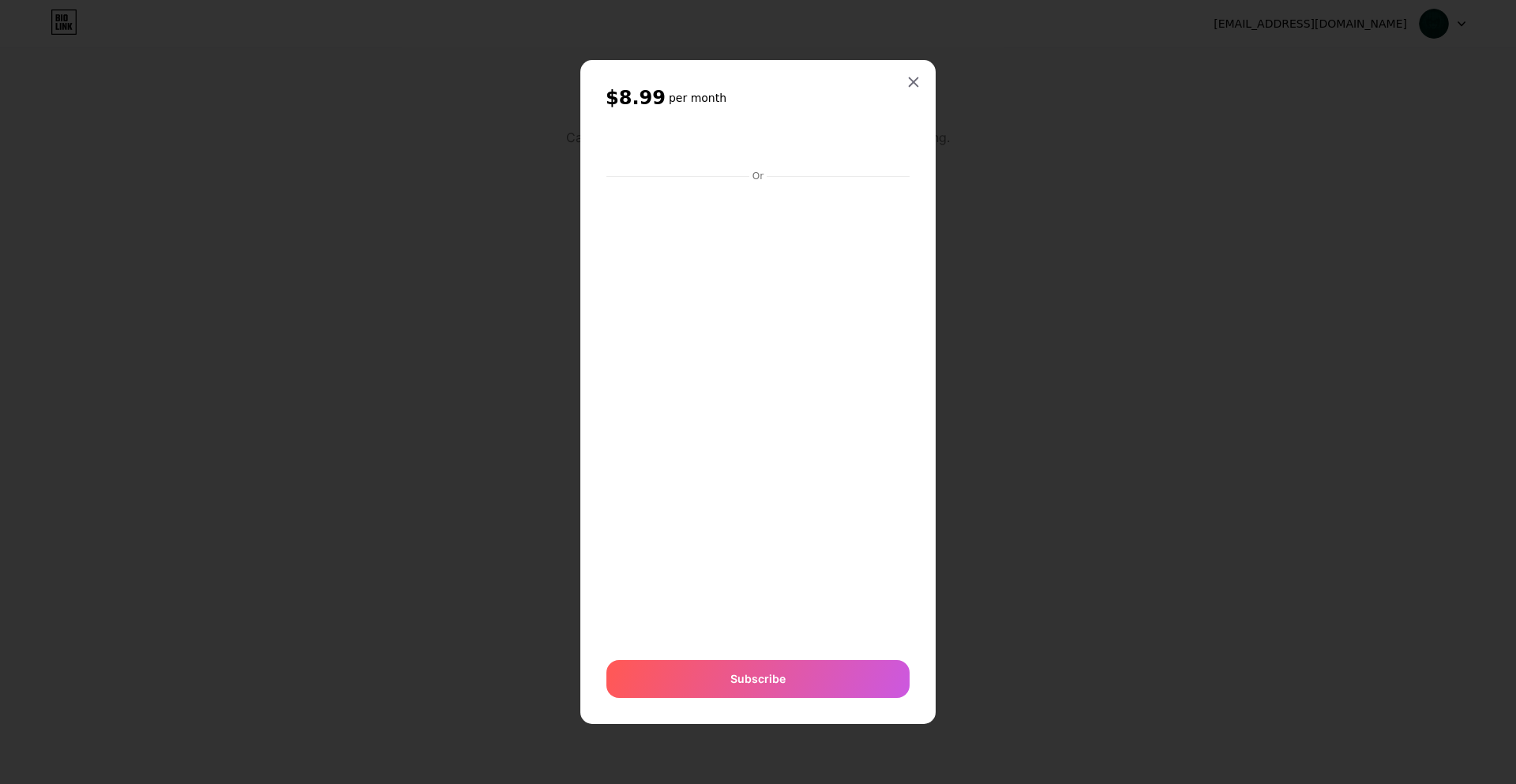
click at [931, 80] on div "$8.99 per month Or Subscribe" at bounding box center [758, 391] width 356 height 663
click at [923, 75] on div at bounding box center [913, 81] width 28 height 28
